Goal: Find specific page/section: Find specific page/section

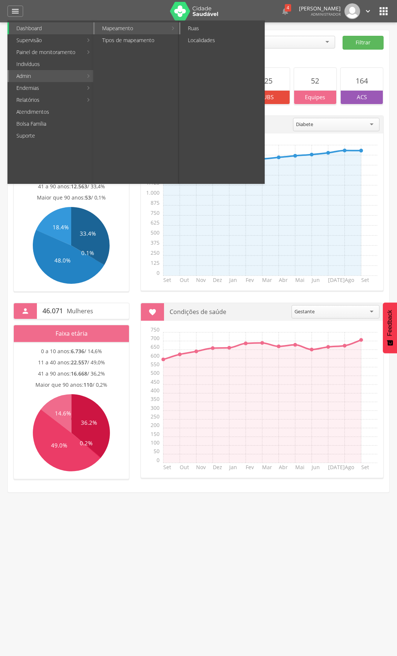
click at [204, 26] on link "Ruas" at bounding box center [222, 28] width 84 height 12
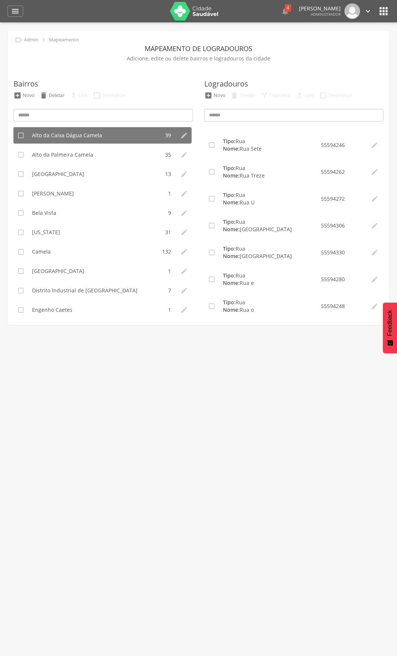
click at [23, 40] on div " Admin  Mapeamento" at bounding box center [46, 40] width 66 height 8
click at [16, 12] on icon "" at bounding box center [15, 11] width 9 height 9
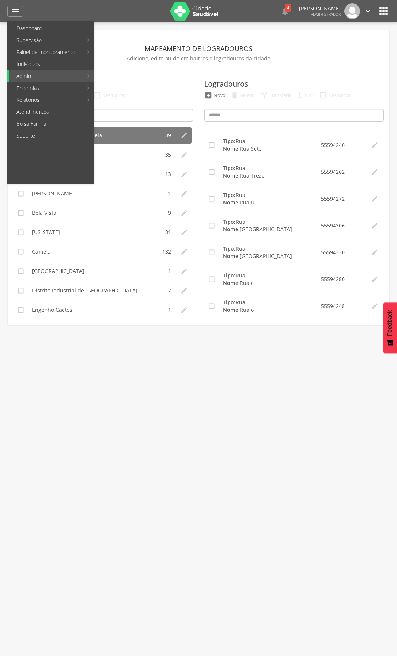
click at [387, 15] on icon "" at bounding box center [384, 11] width 12 height 12
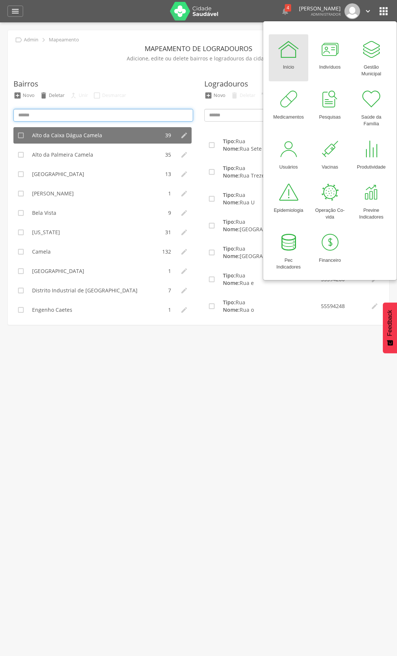
click at [43, 115] on input at bounding box center [103, 115] width 180 height 13
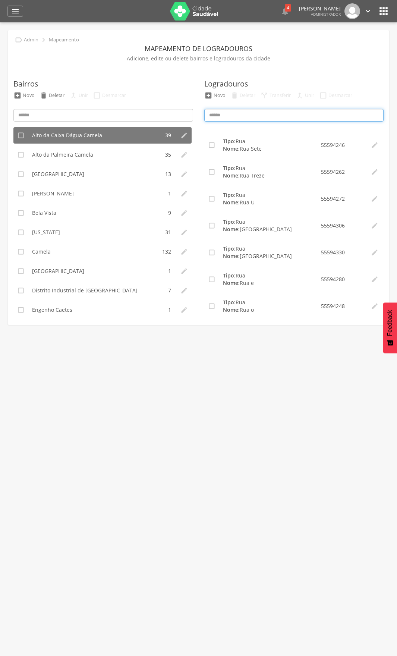
click at [258, 118] on input at bounding box center [294, 115] width 180 height 13
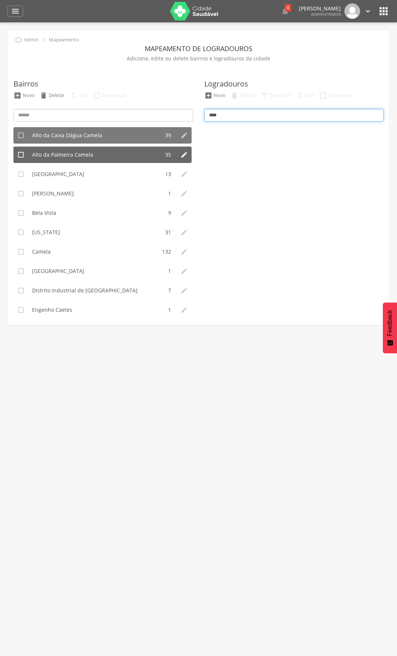
type input "****"
click at [72, 160] on li "Alto da Palmeira Camela" at bounding box center [93, 155] width 131 height 16
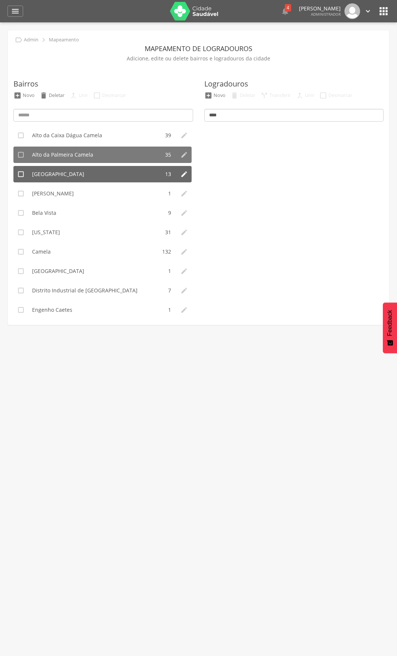
click at [72, 172] on li "[GEOGRAPHIC_DATA]" at bounding box center [93, 174] width 131 height 16
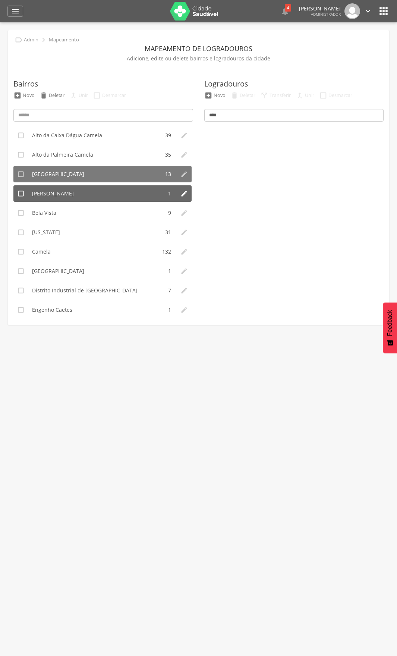
click at [68, 193] on span "[PERSON_NAME]" at bounding box center [53, 193] width 42 height 7
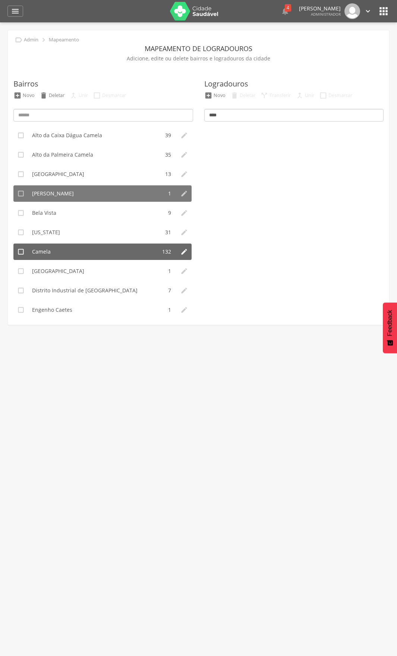
click at [73, 246] on li "Camela" at bounding box center [92, 252] width 128 height 16
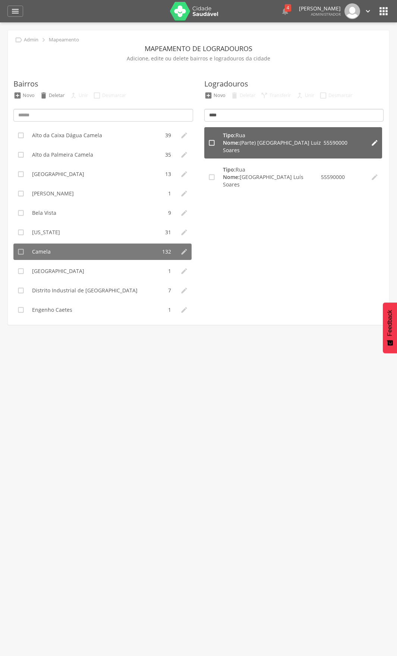
click at [242, 138] on span "Rua" at bounding box center [241, 135] width 10 height 7
click at [211, 139] on icon "" at bounding box center [211, 142] width 7 height 7
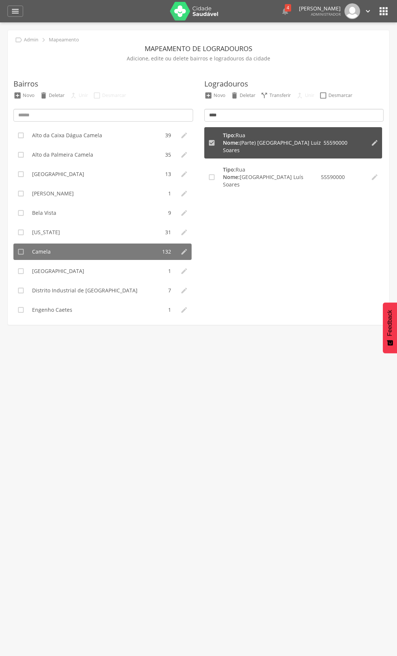
click at [280, 207] on ul " Tipo: 10ª Rua Nome: A S A Carneiro 55590000   Tipo: 10ª Rua Nome: [PERSON_N…" at bounding box center [294, 220] width 180 height 186
click at [22, 13] on div "" at bounding box center [15, 11] width 16 height 11
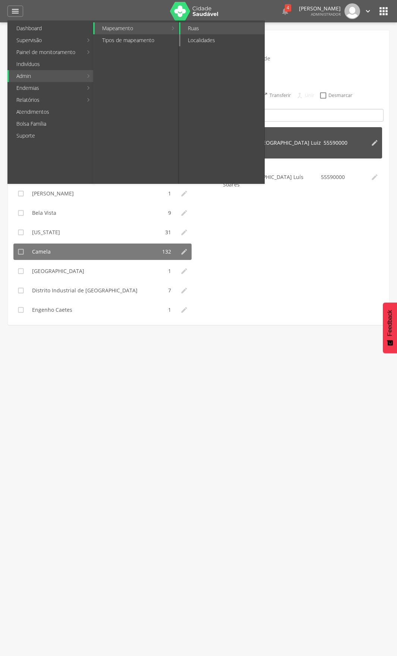
click at [213, 40] on link "Localidades" at bounding box center [222, 40] width 84 height 12
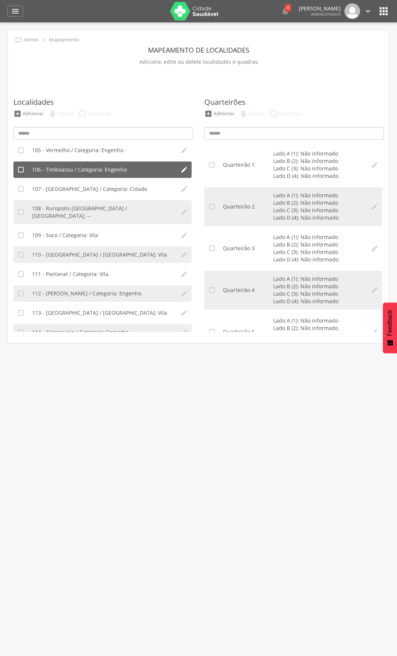
scroll to position [2102, 0]
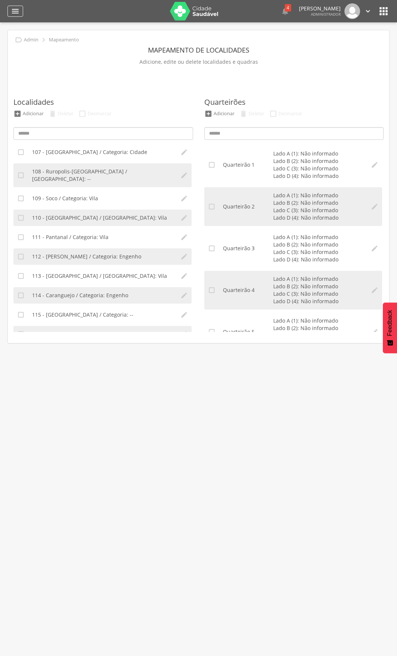
click at [15, 12] on icon "" at bounding box center [15, 11] width 9 height 9
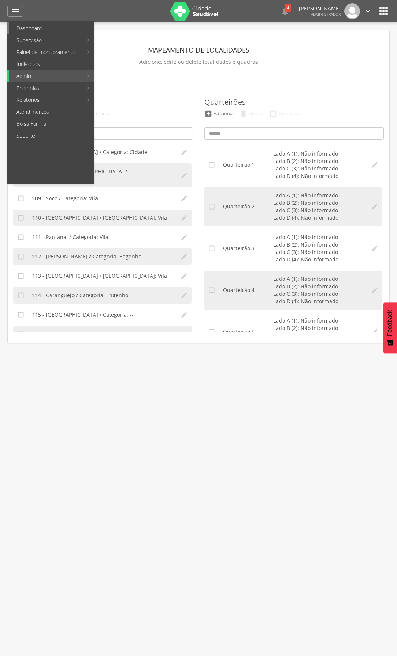
click at [37, 33] on link "Dashboard" at bounding box center [51, 28] width 85 height 12
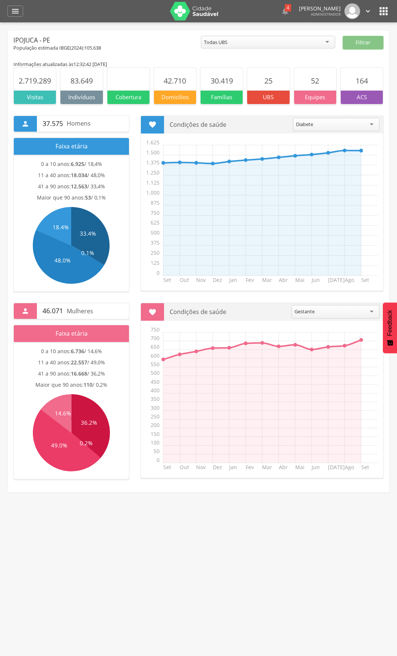
click at [381, 10] on icon "" at bounding box center [384, 11] width 12 height 12
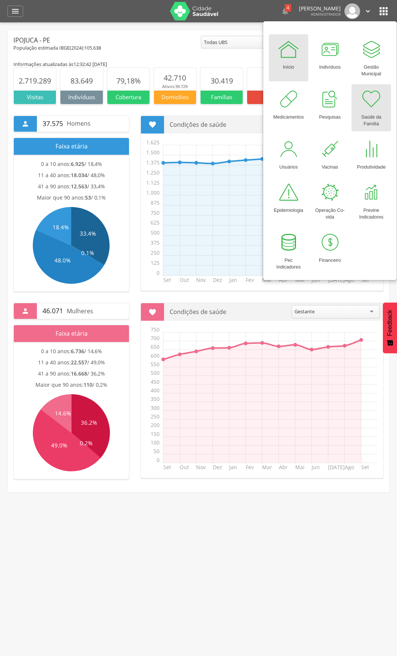
click at [369, 104] on div at bounding box center [371, 99] width 22 height 22
